Goal: Information Seeking & Learning: Compare options

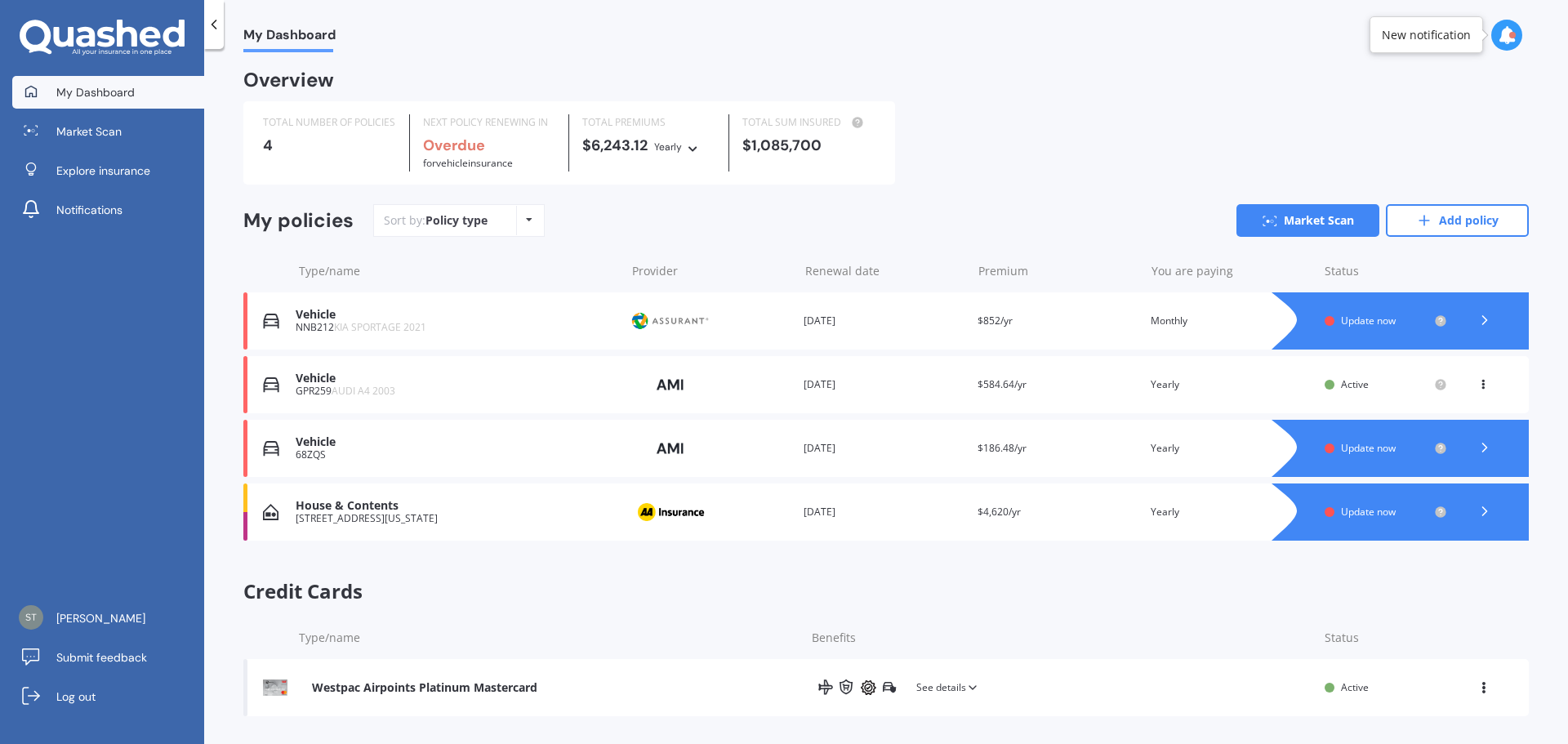
click at [1483, 513] on polyline at bounding box center [1485, 510] width 4 height 8
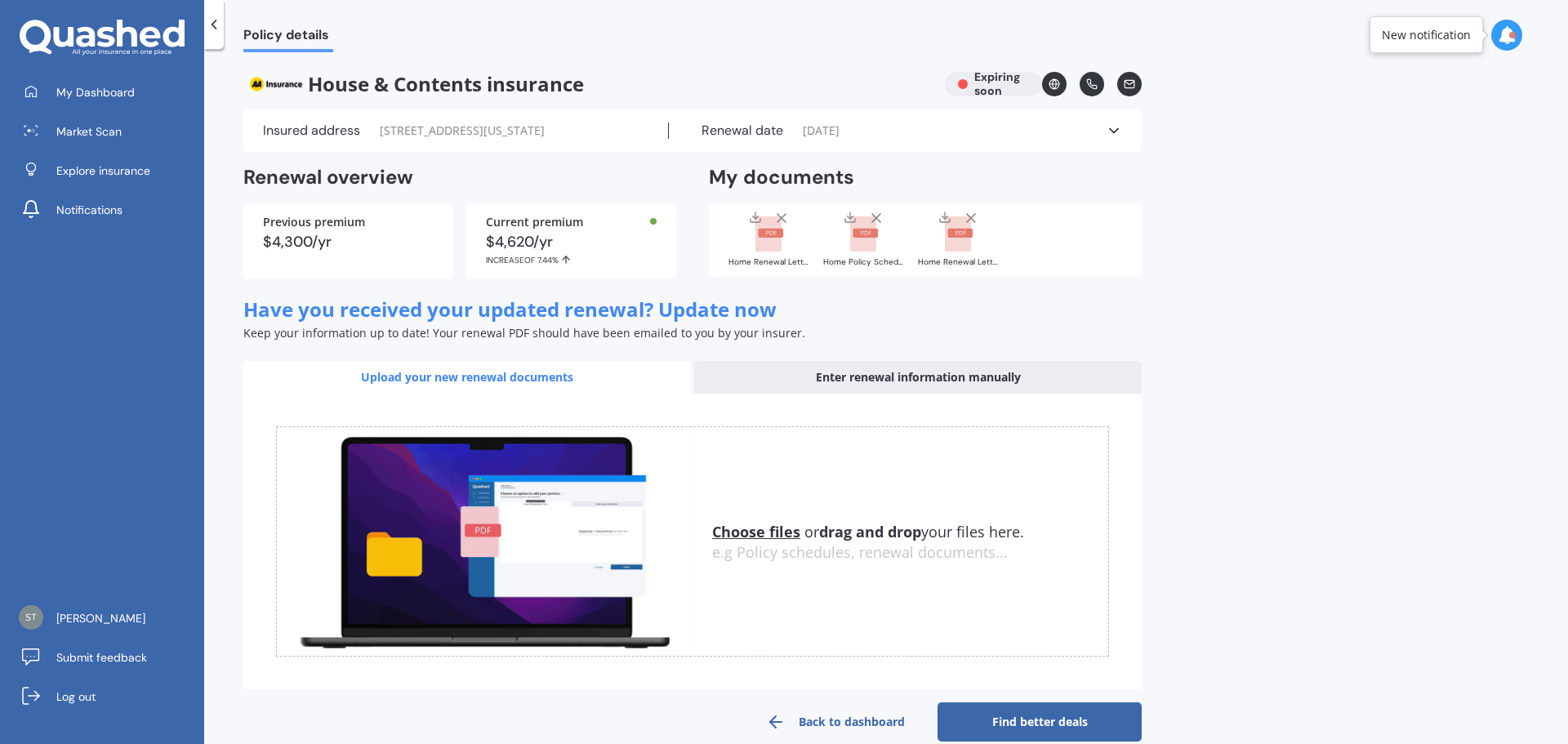
scroll to position [43, 0]
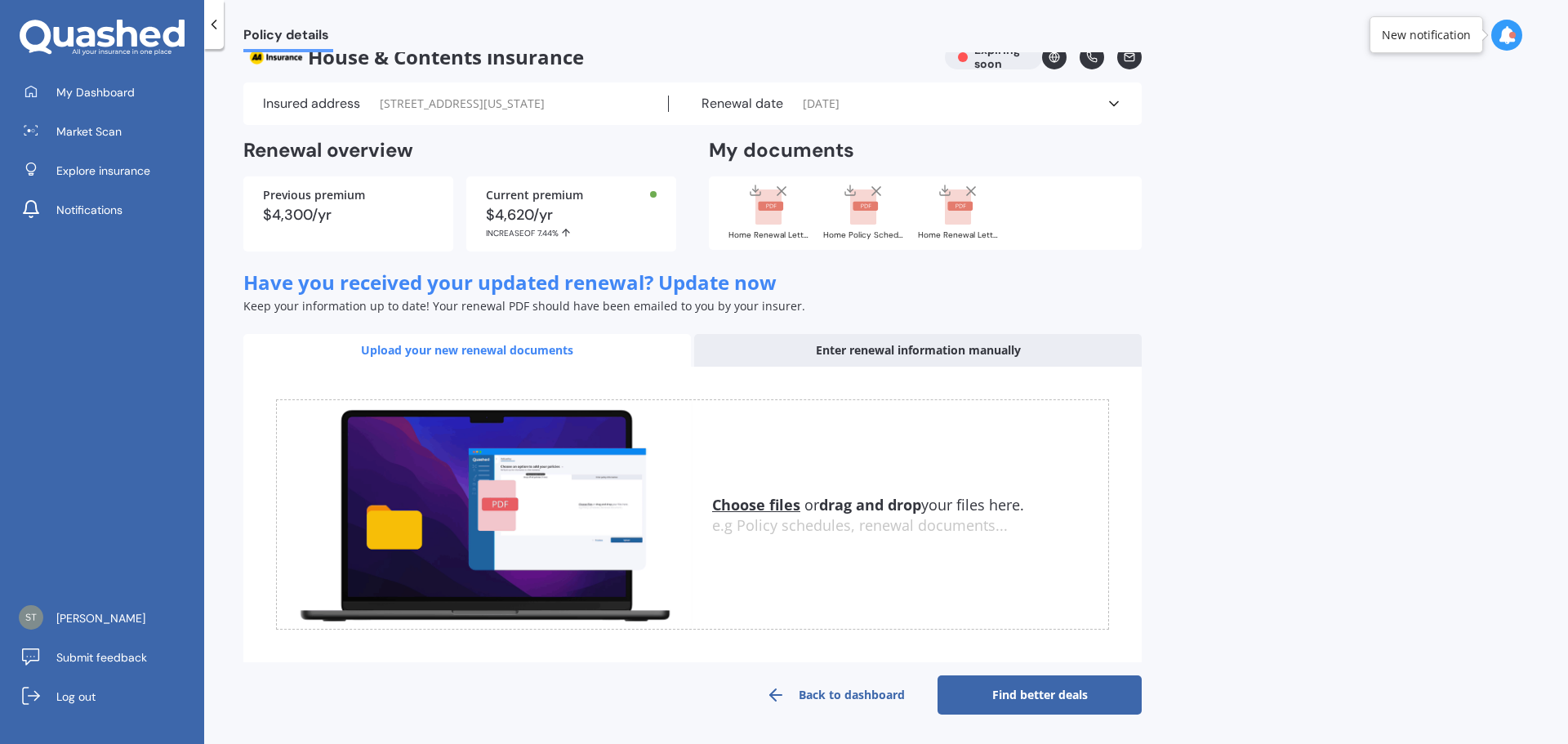
click at [909, 355] on div "Enter renewal information manually" at bounding box center [918, 350] width 448 height 33
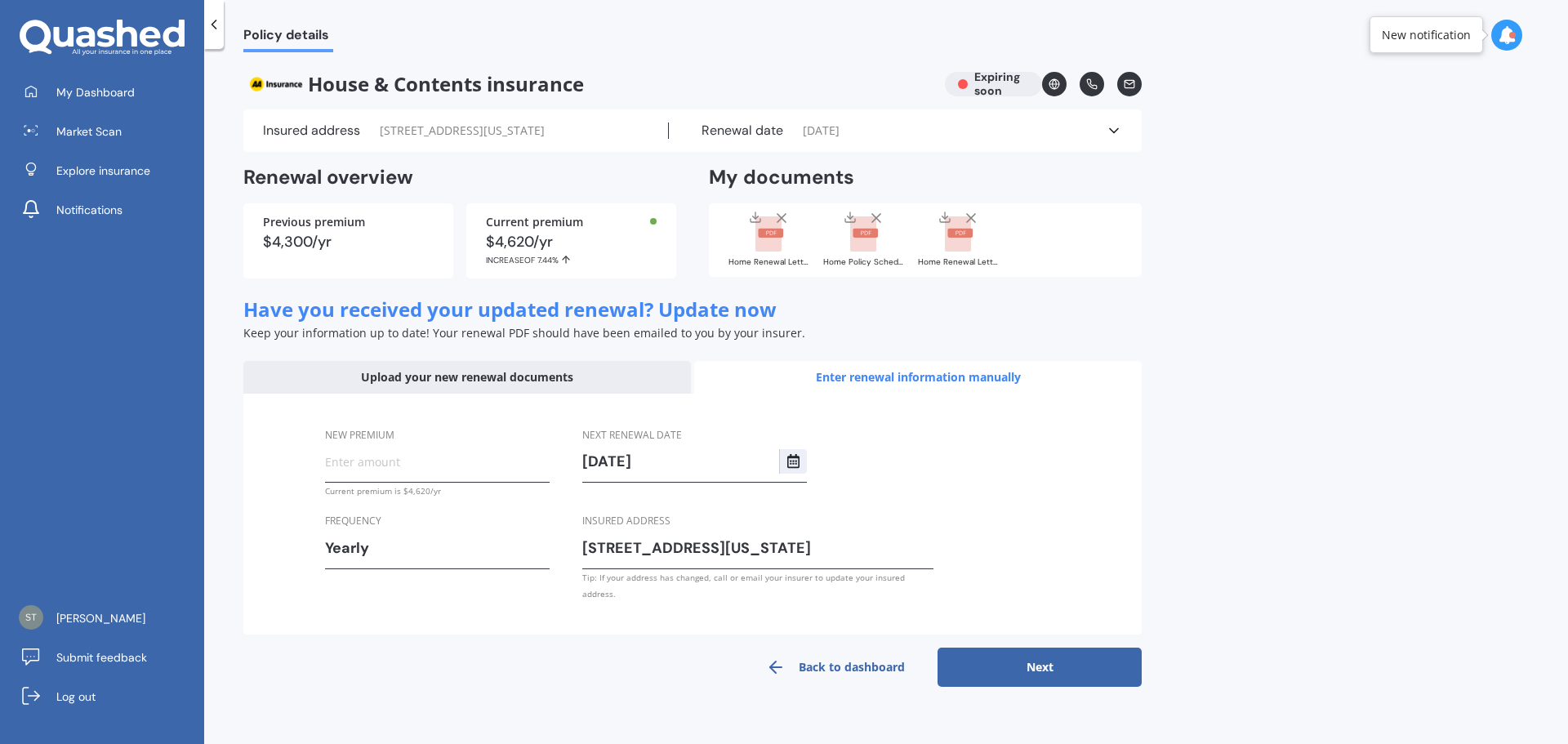
scroll to position [0, 0]
click at [516, 473] on input "New premium" at bounding box center [437, 462] width 225 height 25
click at [452, 472] on input "New premium" at bounding box center [437, 462] width 225 height 25
type input "$5,082.00"
click at [993, 671] on button "Next" at bounding box center [1040, 667] width 204 height 39
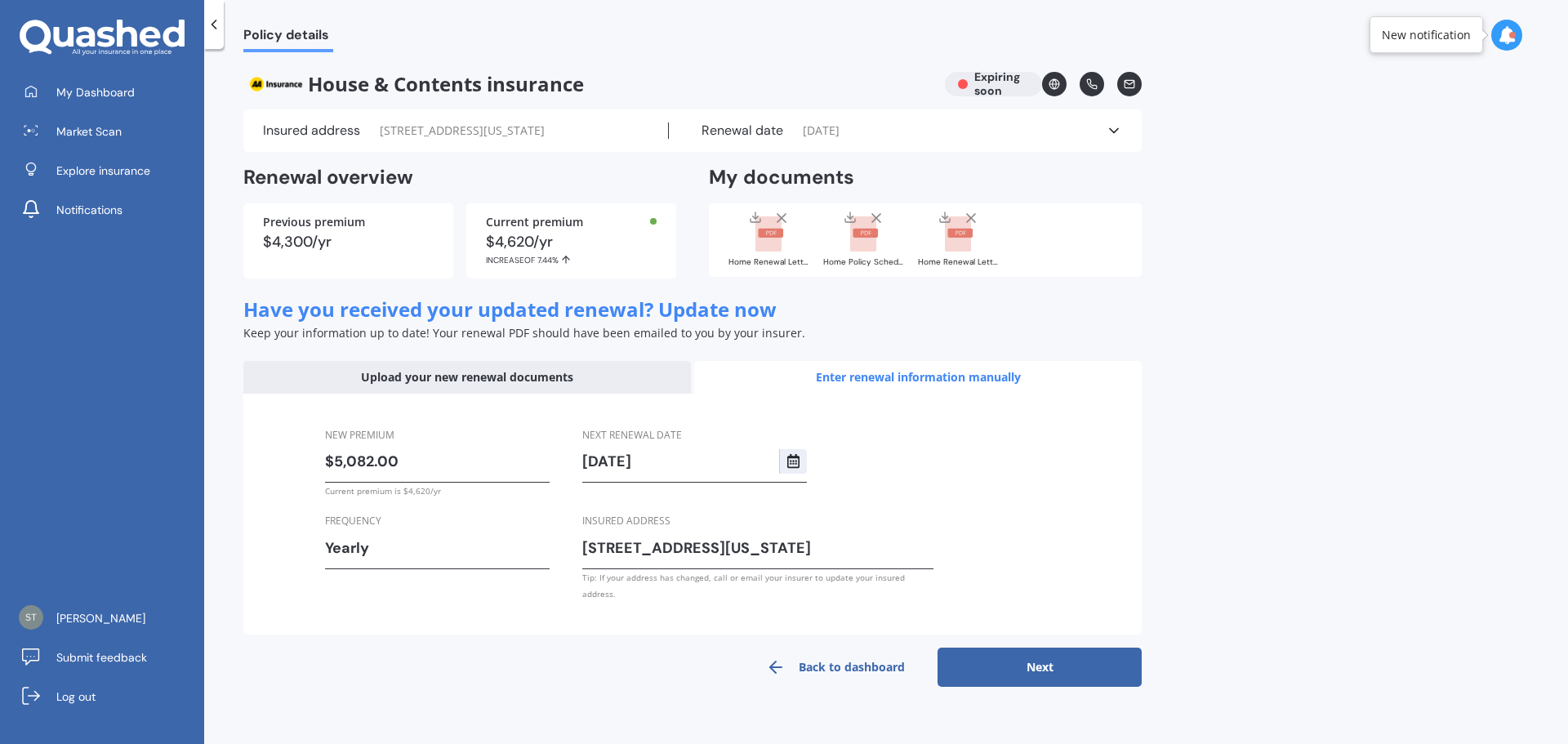
select select "27"
select select "09"
select select "2026"
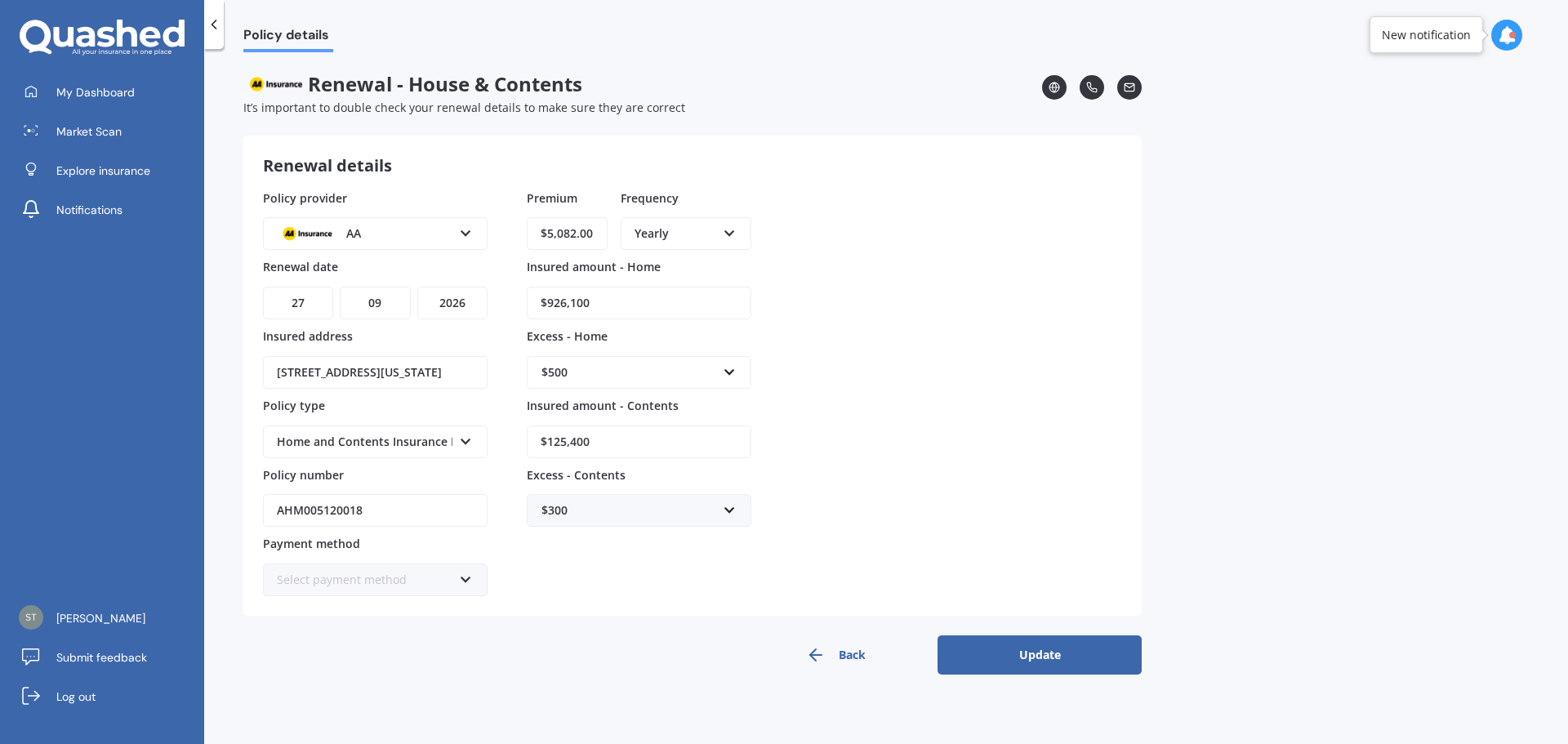
click at [610, 303] on input "$926,100" at bounding box center [639, 302] width 225 height 33
type input "$935,400"
click at [621, 435] on input "$125,400" at bounding box center [639, 442] width 225 height 33
type input "$132,700"
click at [1019, 652] on button "Update" at bounding box center [1040, 655] width 204 height 39
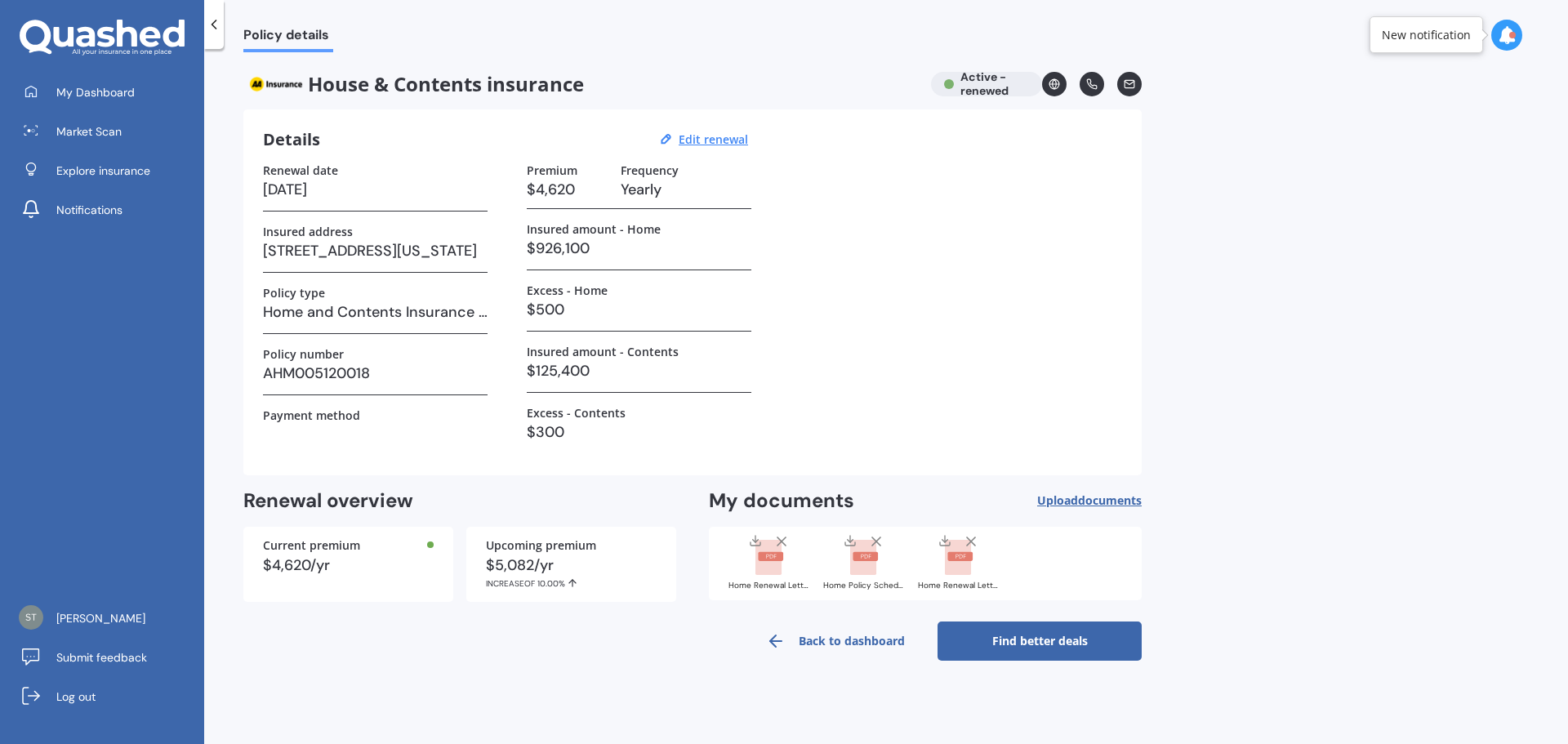
click at [1008, 641] on link "Find better deals" at bounding box center [1040, 641] width 204 height 39
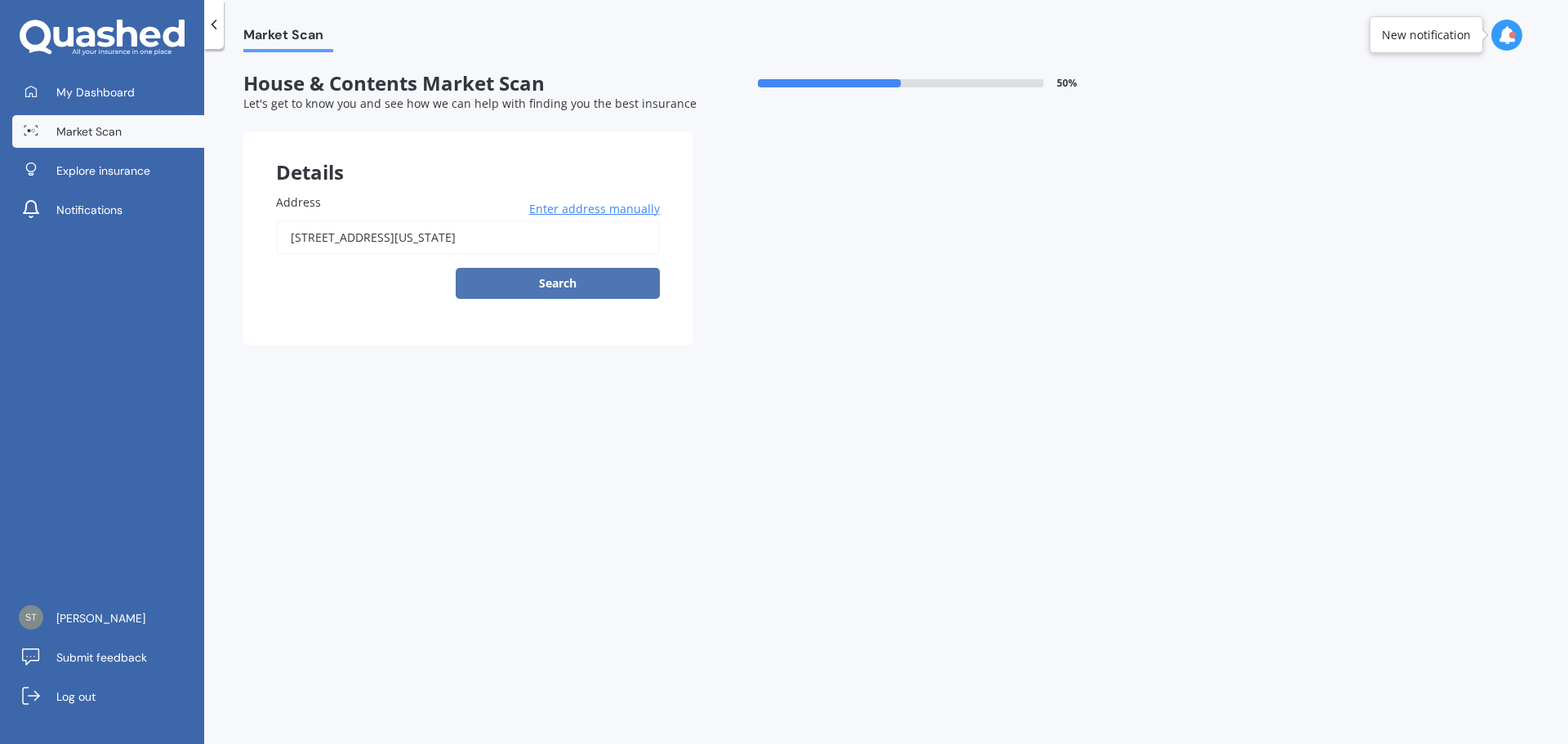
click at [574, 290] on button "Search" at bounding box center [558, 283] width 204 height 31
type input "[STREET_ADDRESS][US_STATE]"
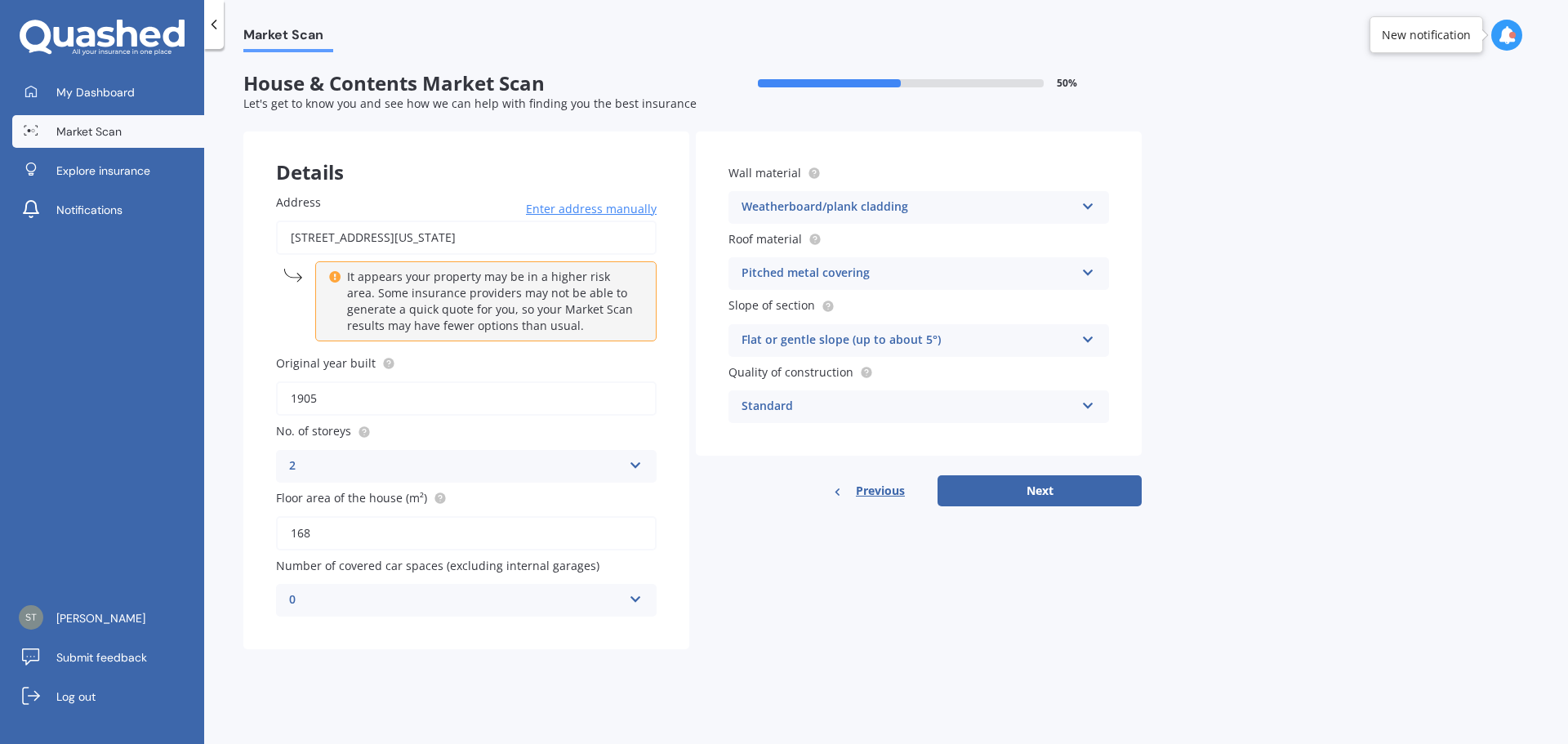
click at [946, 214] on div "Weatherboard/plank cladding" at bounding box center [908, 207] width 333 height 19
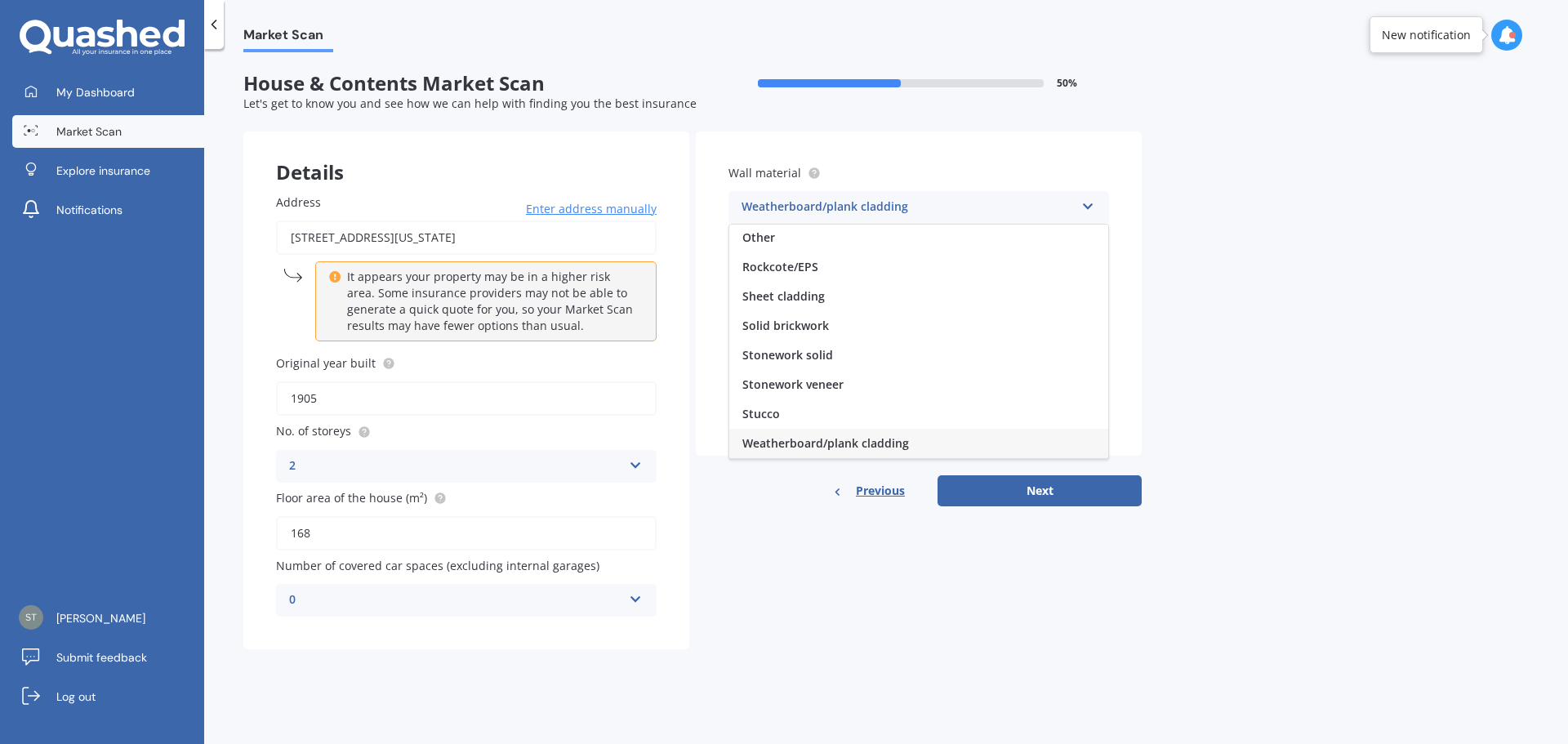
click at [946, 214] on div "Weatherboard/plank cladding" at bounding box center [908, 207] width 333 height 19
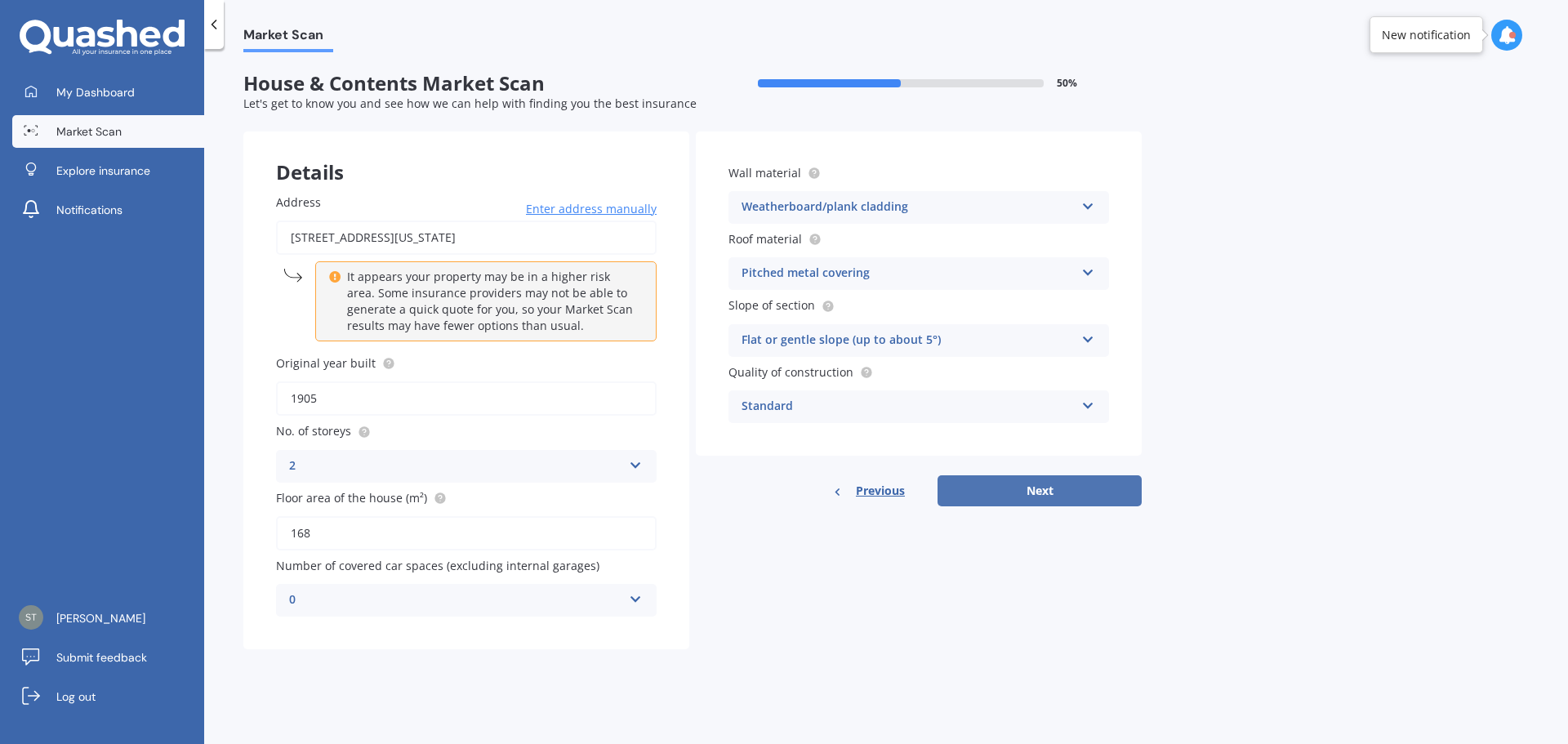
click at [1038, 490] on button "Next" at bounding box center [1040, 490] width 204 height 31
select select "11"
select select "10"
select select "1959"
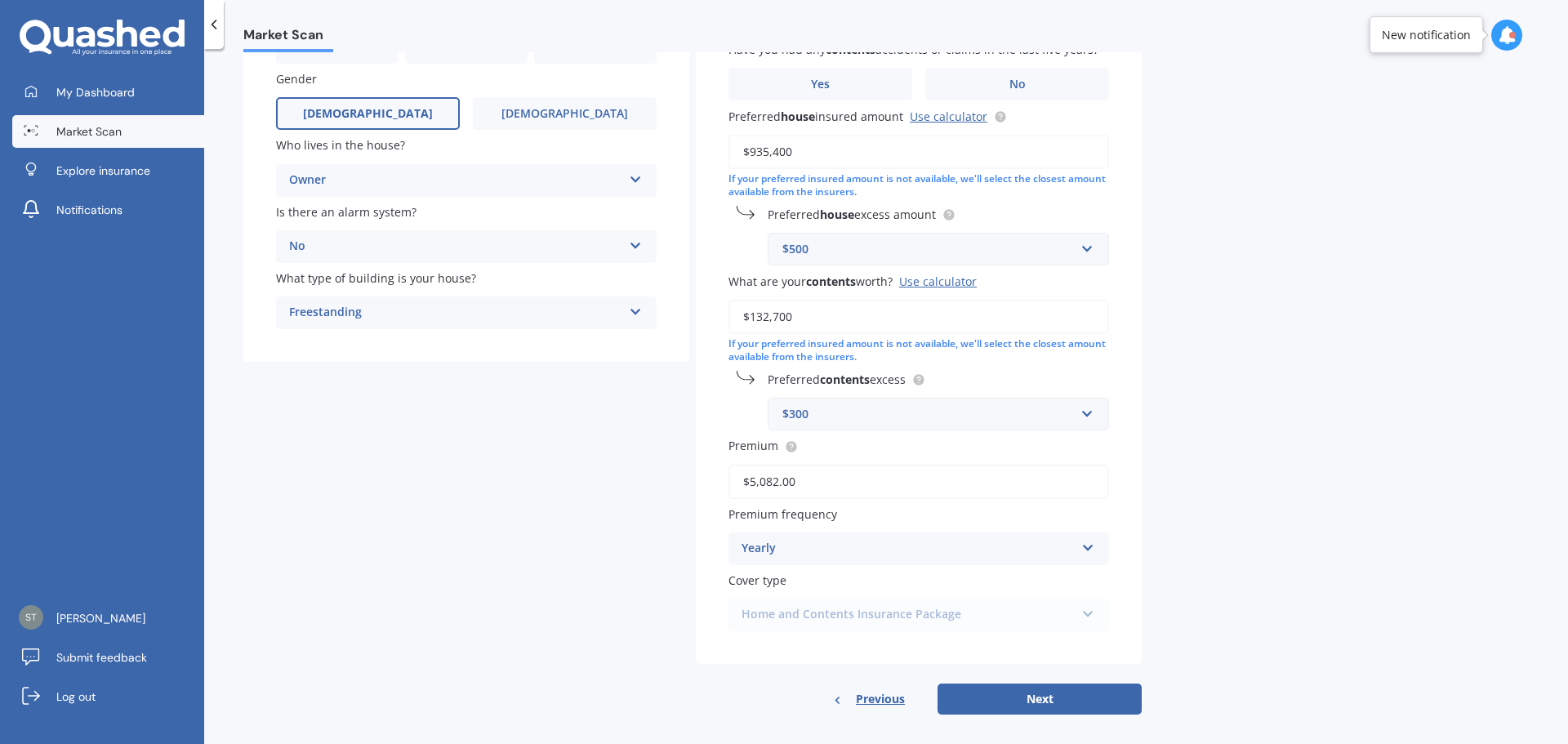
scroll to position [203, 0]
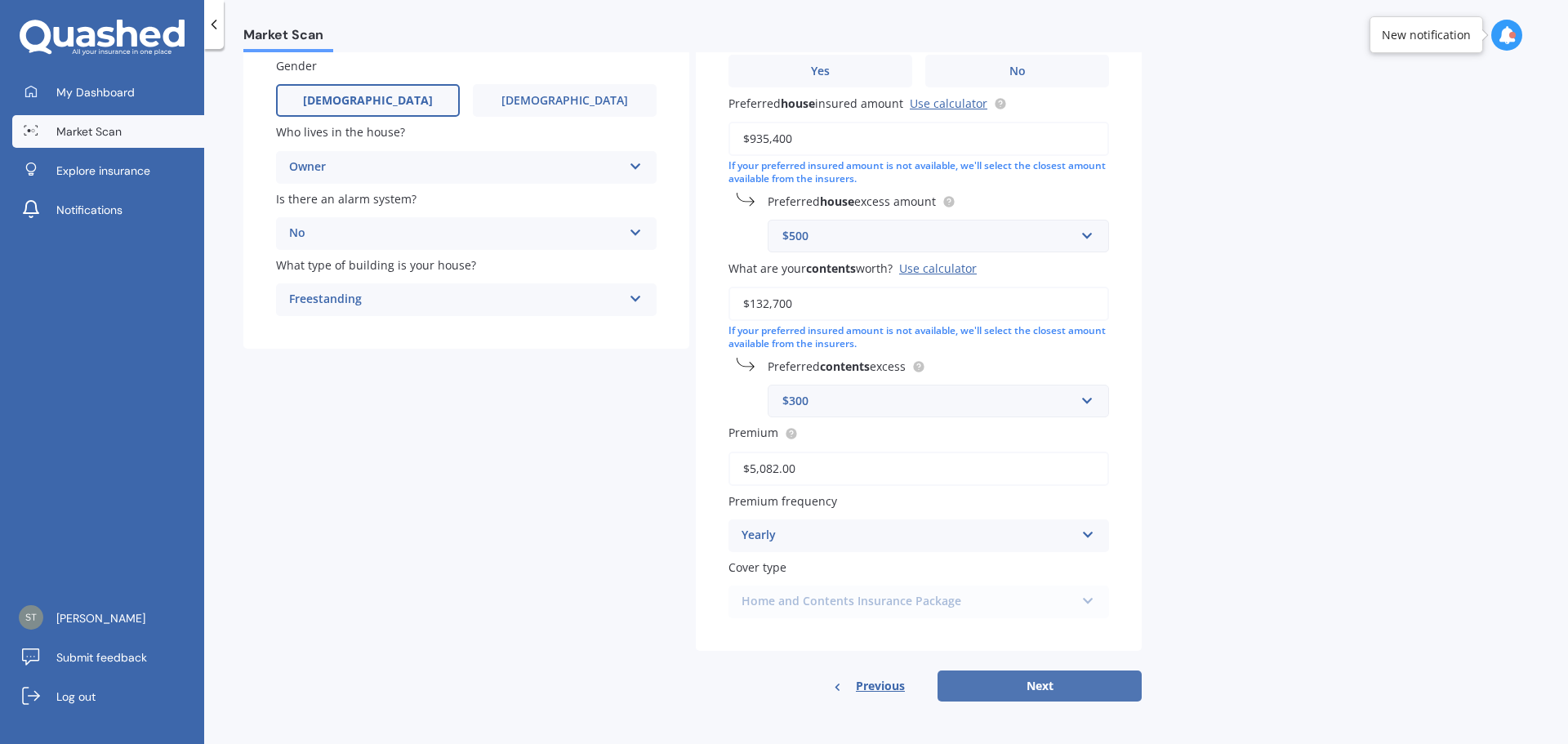
click at [1050, 686] on button "Next" at bounding box center [1040, 686] width 204 height 31
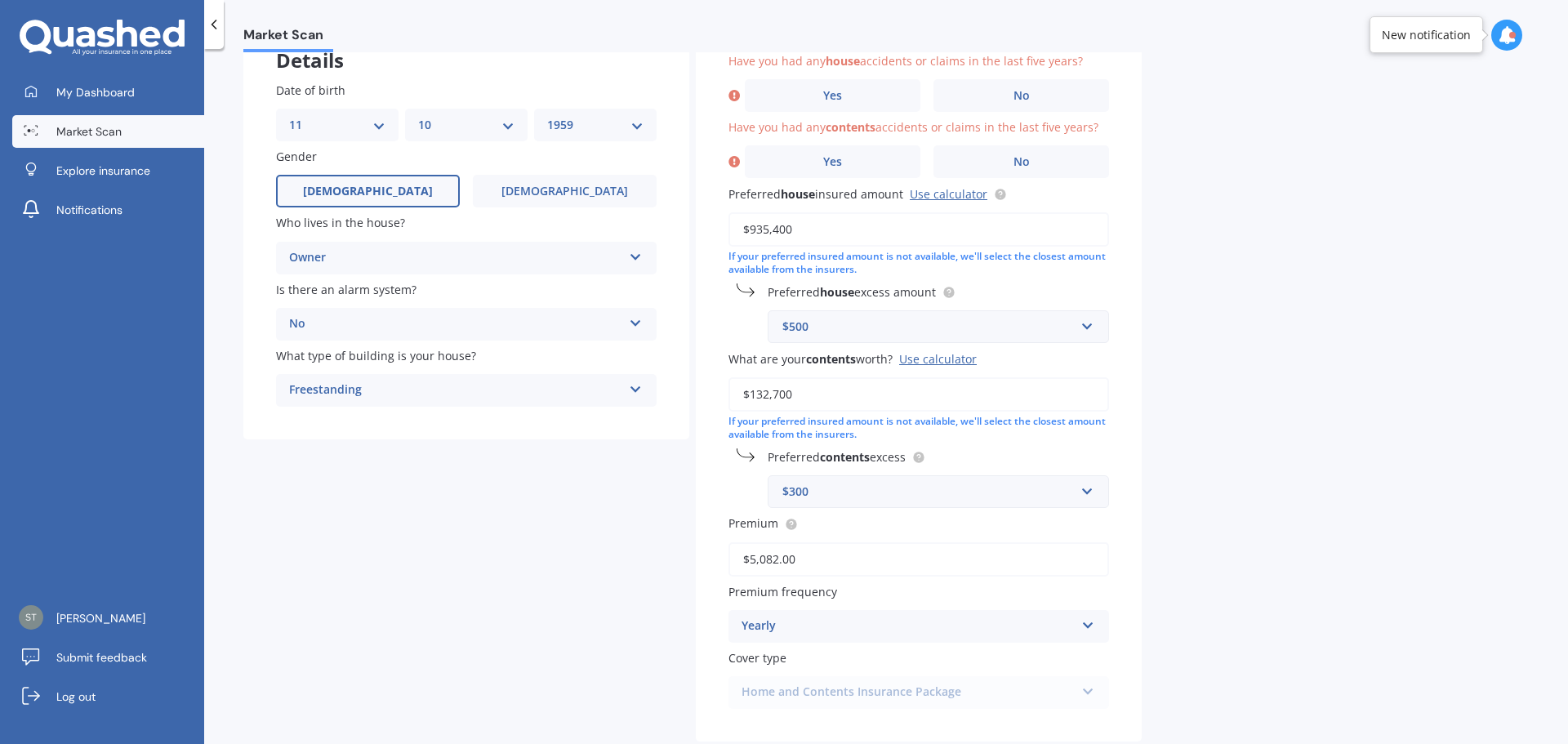
scroll to position [0, 0]
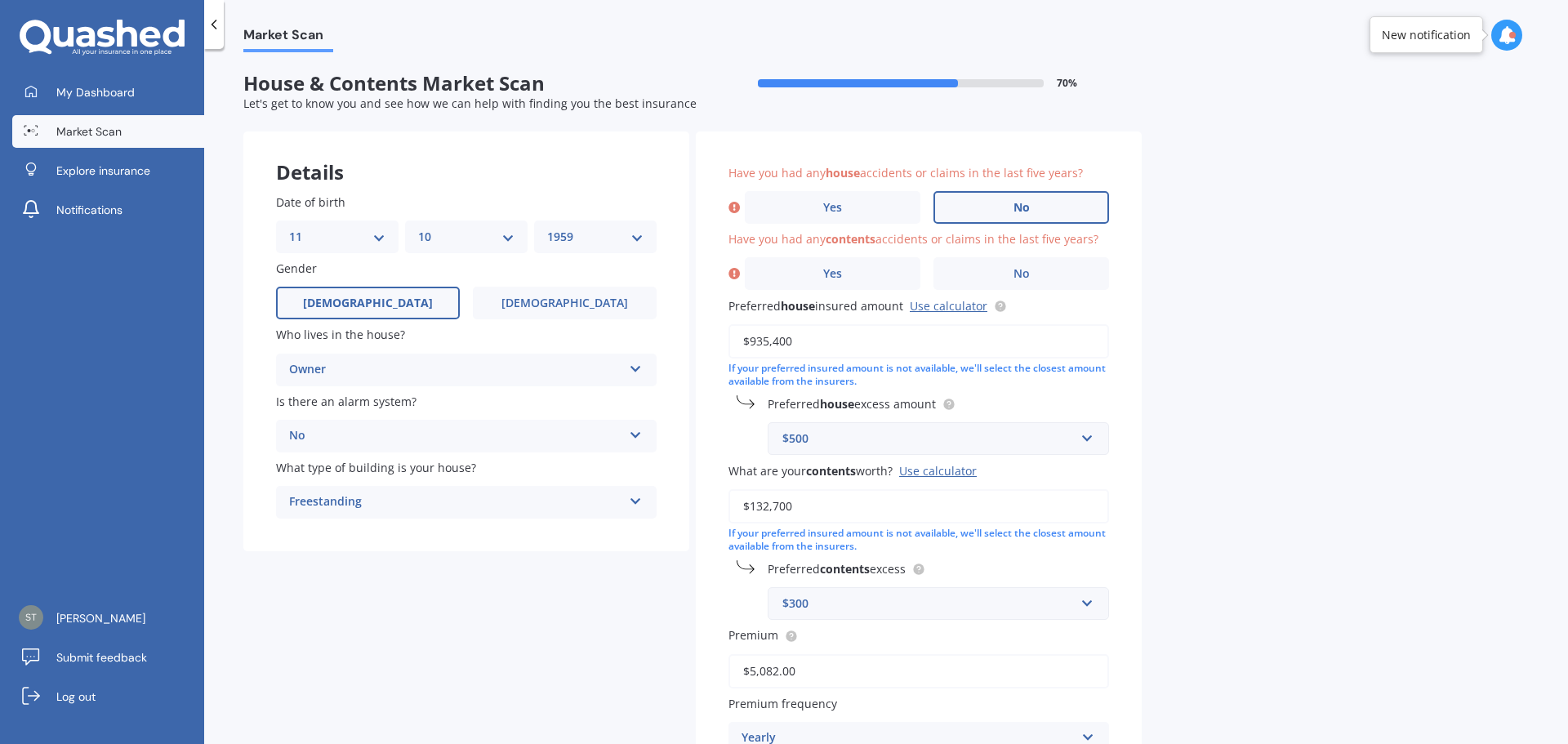
click at [988, 211] on label "No" at bounding box center [1021, 207] width 175 height 33
click at [0, 0] on input "No" at bounding box center [0, 0] width 0 height 0
click at [1015, 281] on label "No" at bounding box center [1021, 273] width 175 height 33
click at [0, 0] on input "No" at bounding box center [0, 0] width 0 height 0
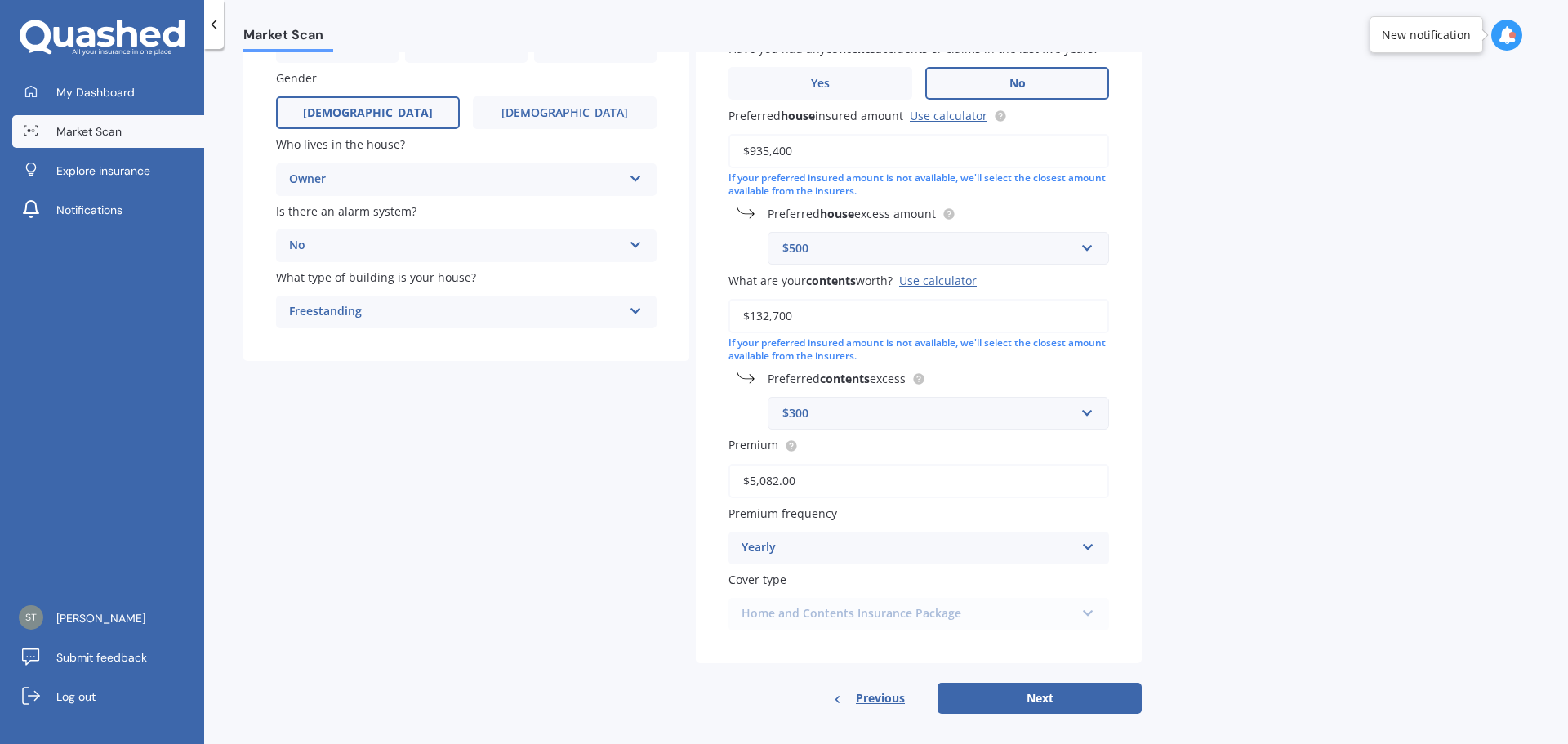
scroll to position [203, 0]
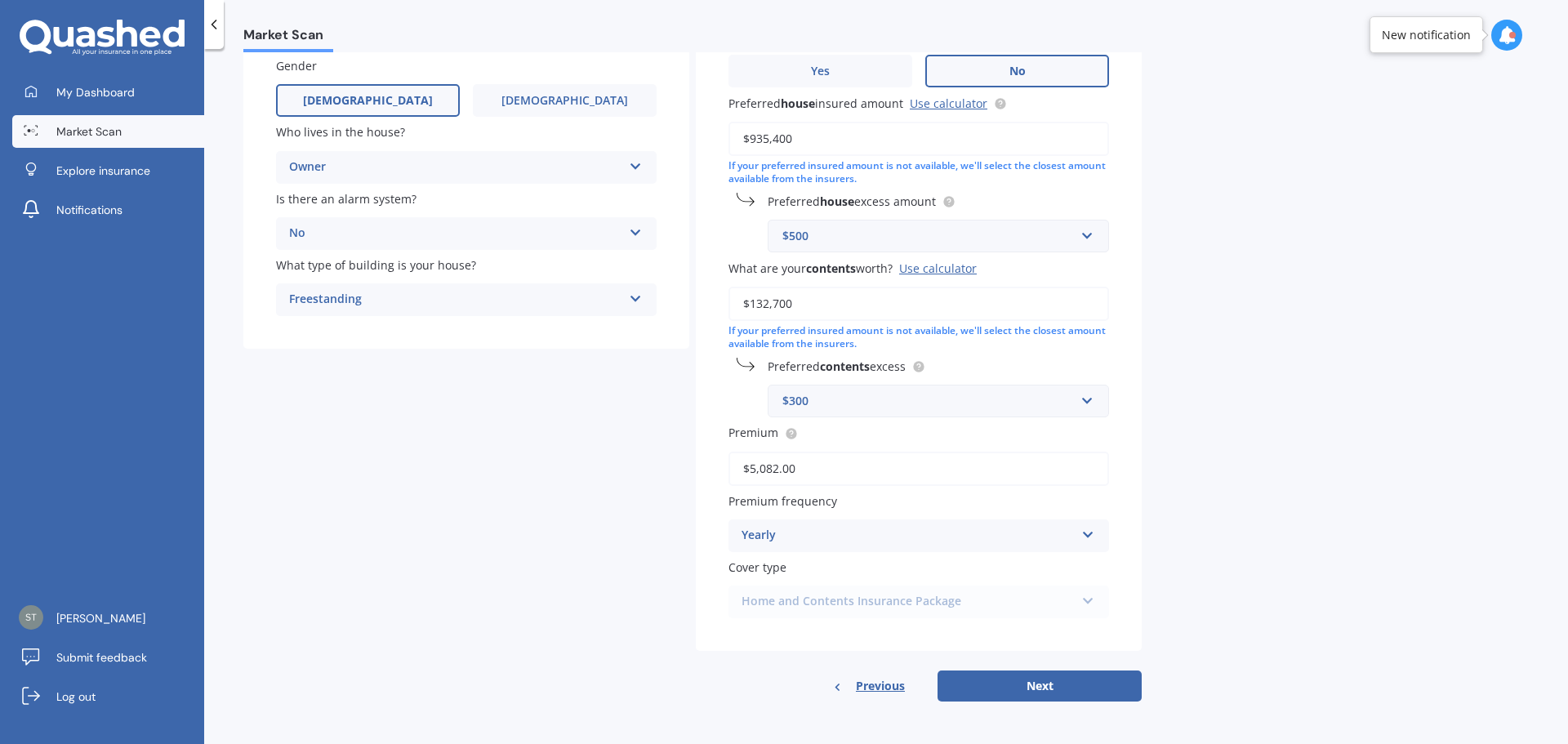
click at [1074, 670] on div "Have you had any house accidents or claims in the last five years? Yes No Have …" at bounding box center [919, 315] width 446 height 773
click at [1042, 688] on button "Next" at bounding box center [1040, 686] width 204 height 31
select select "11"
select select "10"
select select "1959"
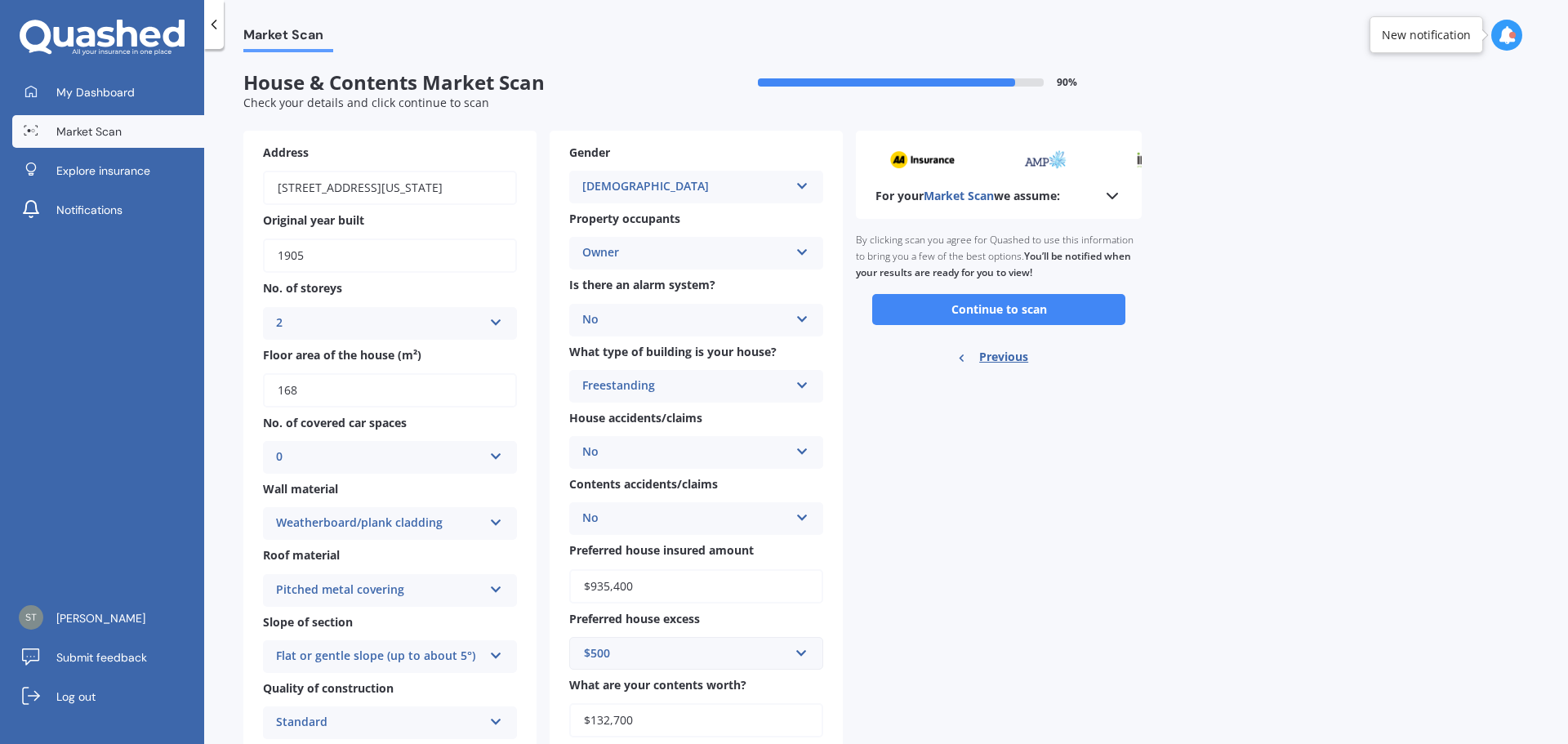
scroll to position [0, 0]
click at [999, 317] on button "Continue to scan" at bounding box center [999, 310] width 253 height 31
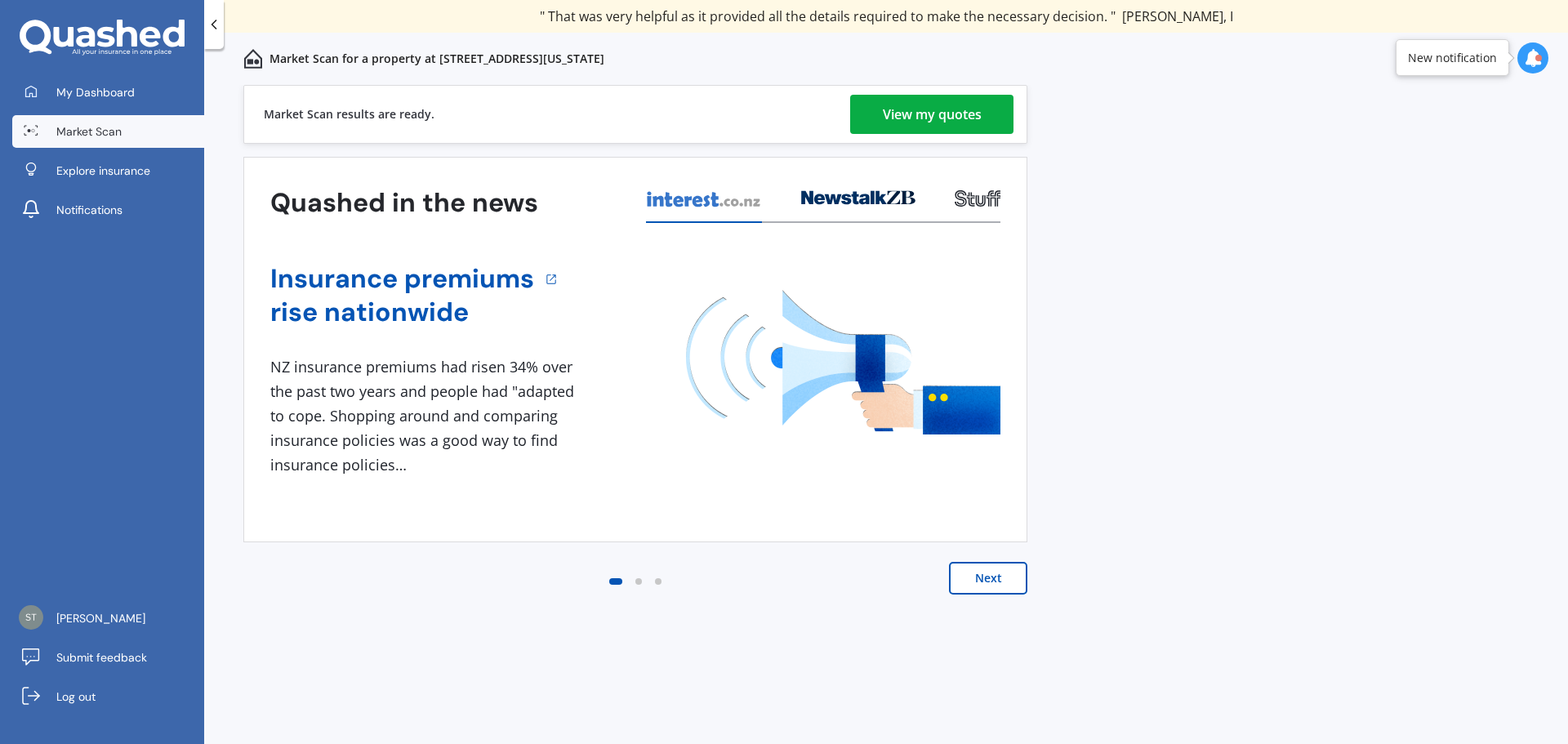
click at [891, 125] on div "View my quotes" at bounding box center [933, 114] width 99 height 39
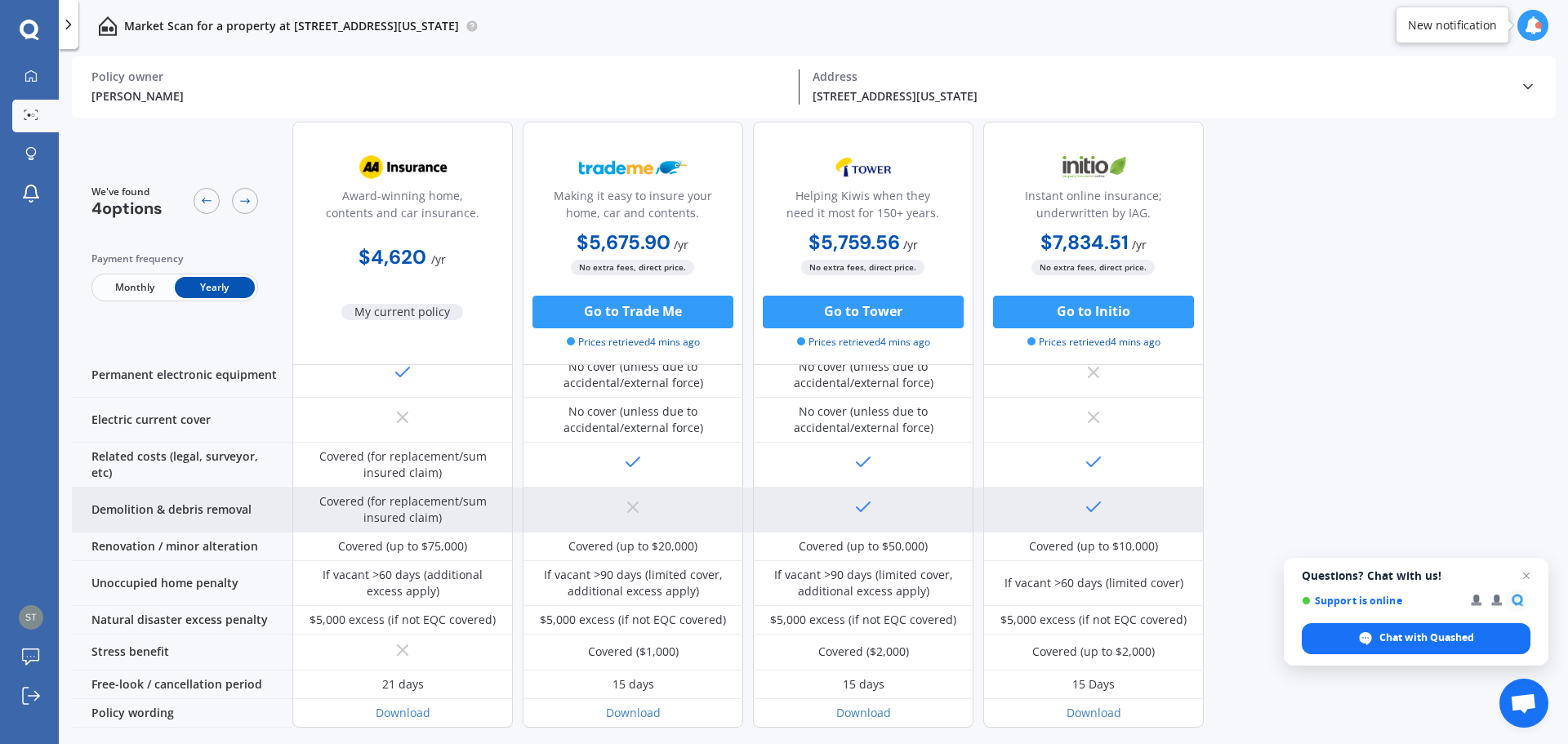
scroll to position [618, 0]
